Goal: Check status: Check status

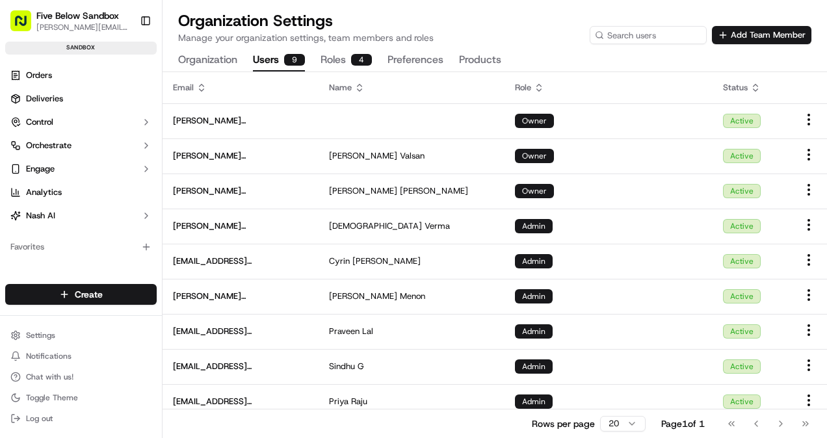
scroll to position [110, 0]
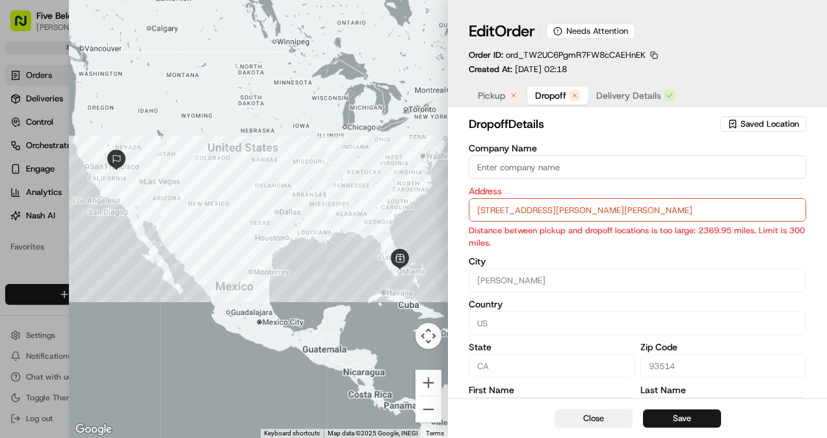
click at [602, 411] on button "Close" at bounding box center [594, 419] width 78 height 18
type input "+1"
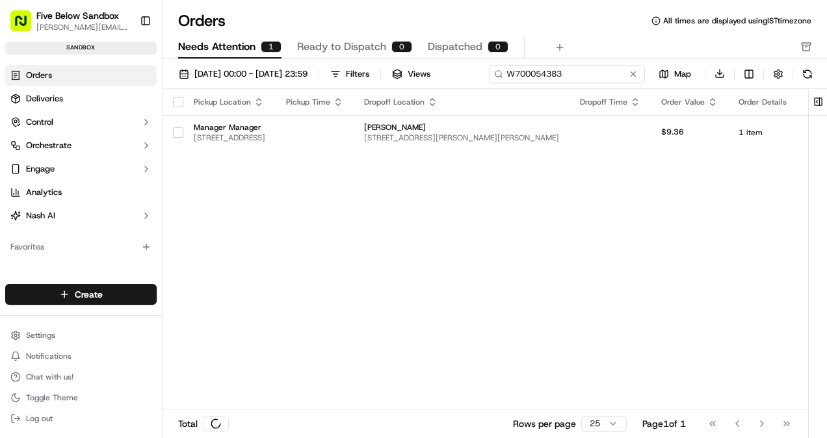
click at [569, 75] on input "W700054383" at bounding box center [567, 74] width 156 height 18
paste input "434"
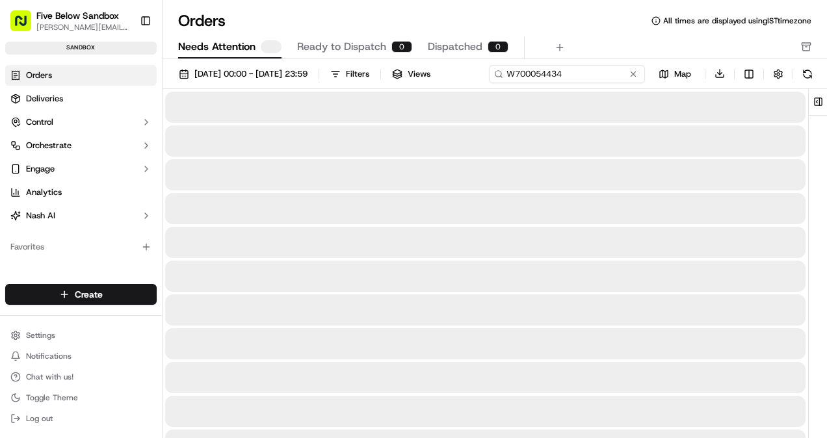
type input "W700054434"
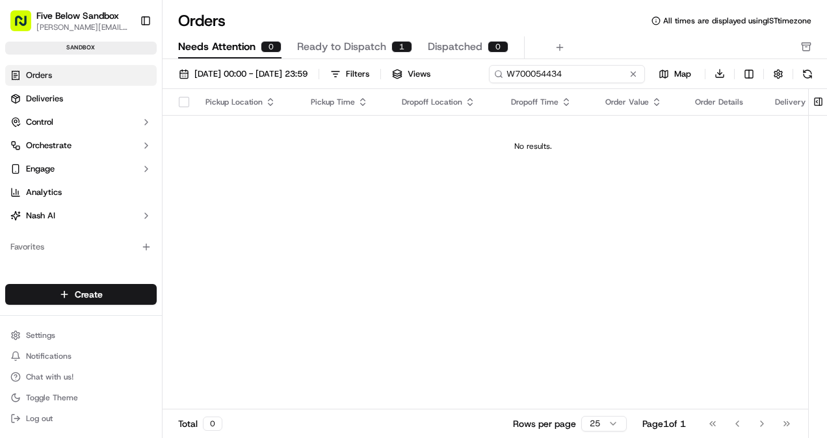
click at [578, 74] on div "[DATE] 00:00 - [DATE] 23:59 Filters Views W700054434 Map Download" at bounding box center [495, 76] width 665 height 25
click at [312, 98] on div "[DATE] 00:00 - [DATE] 23:59 Filters Views W700054434 Map Download Pickup Locati…" at bounding box center [495, 253] width 665 height 388
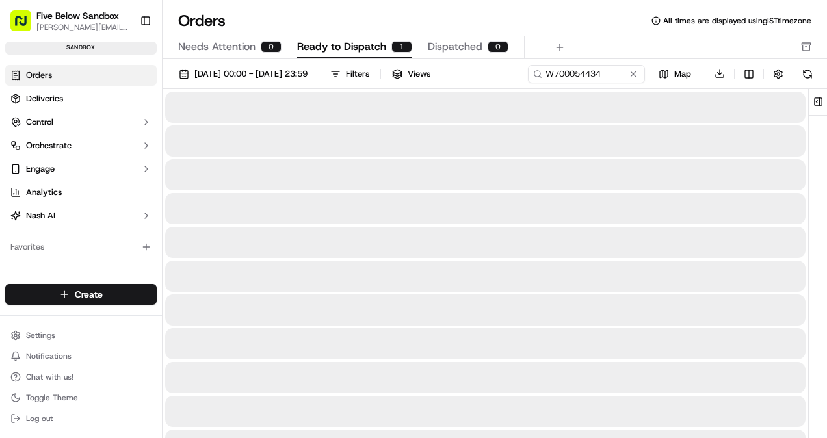
click at [377, 51] on span "Ready to Dispatch" at bounding box center [341, 47] width 89 height 16
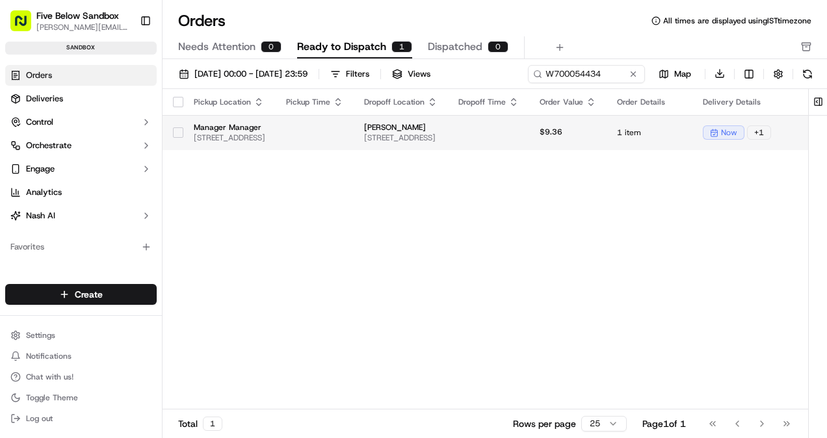
click at [265, 140] on span "[STREET_ADDRESS]" at bounding box center [230, 138] width 72 height 10
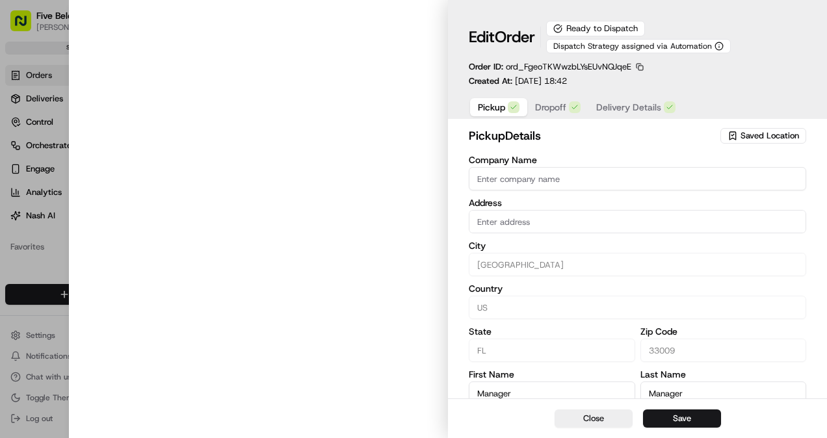
type input "[STREET_ADDRESS]"
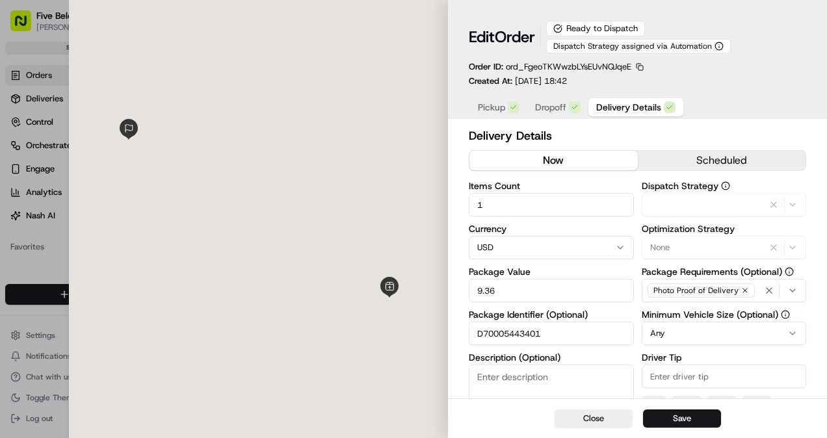
click at [639, 107] on span "Delivery Details" at bounding box center [628, 107] width 65 height 13
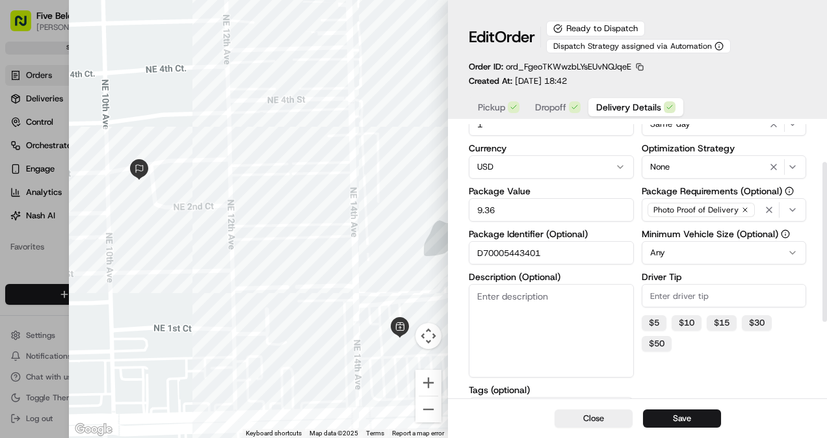
scroll to position [65, 0]
